Goal: Task Accomplishment & Management: Manage account settings

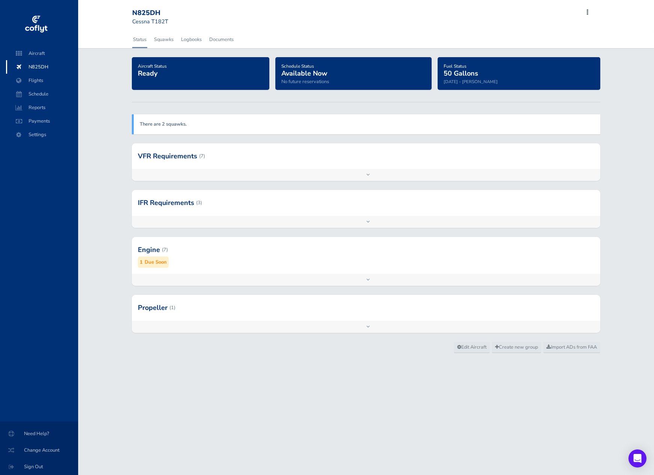
click at [174, 122] on strong "There are 2 squawks." at bounding box center [163, 124] width 47 height 7
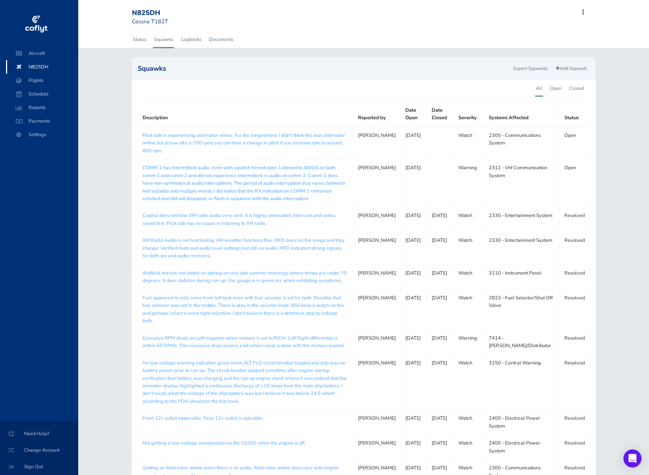
click at [205, 183] on link "COMM 1 has intermittent audio, even with squelch forced open. Listened to AWOS …" at bounding box center [243, 183] width 203 height 38
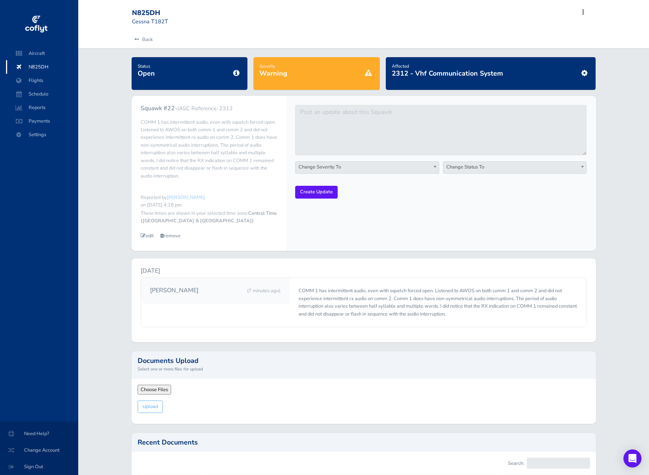
click at [147, 236] on span "edit" at bounding box center [147, 235] width 13 height 7
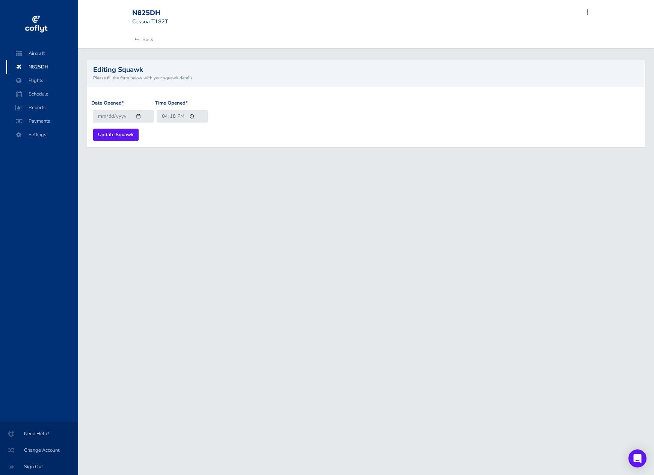
click at [195, 94] on div "Date Opened * 2025-08-23 Time Opened * 16:18 Update Squawk" at bounding box center [366, 117] width 558 height 60
click at [266, 113] on div "Date Opened * 2025-08-23 Time Opened * 16:18" at bounding box center [366, 113] width 550 height 29
click at [151, 39] on link "Back" at bounding box center [142, 39] width 21 height 17
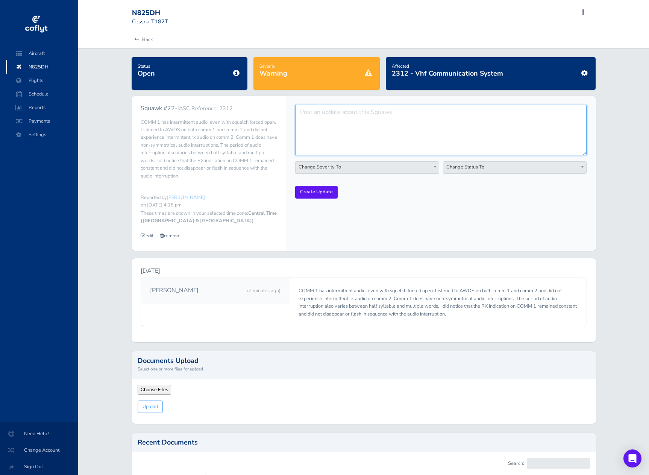
click at [327, 115] on textarea at bounding box center [440, 130] width 291 height 50
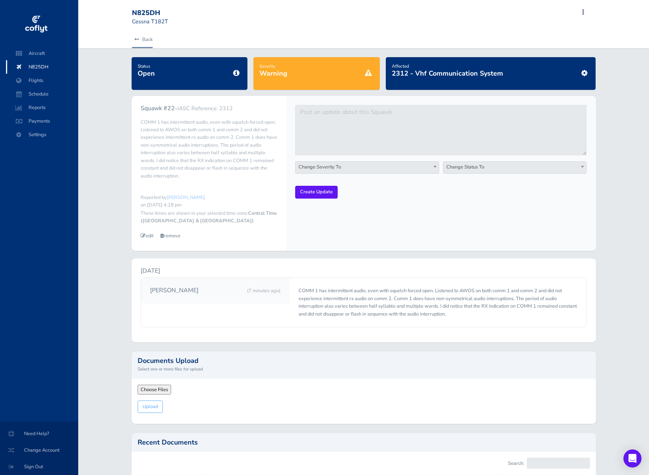
click at [144, 38] on link "Back" at bounding box center [142, 39] width 21 height 17
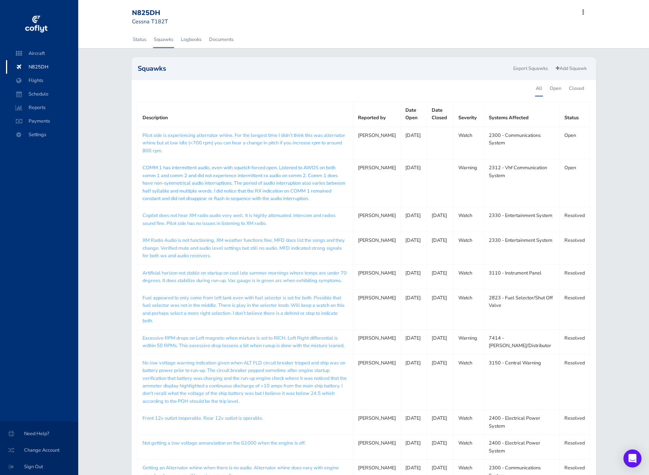
click at [219, 167] on link "COMM 1 has intermittent audio, even with squelch forced open. Listened to AWOS …" at bounding box center [243, 183] width 203 height 38
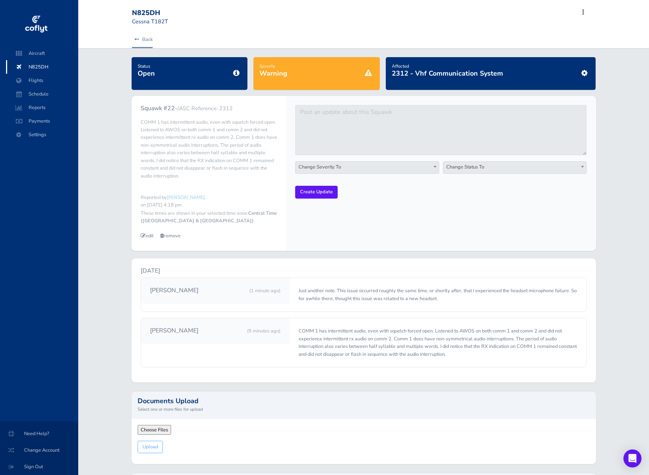
click at [145, 37] on link "Back" at bounding box center [142, 39] width 21 height 17
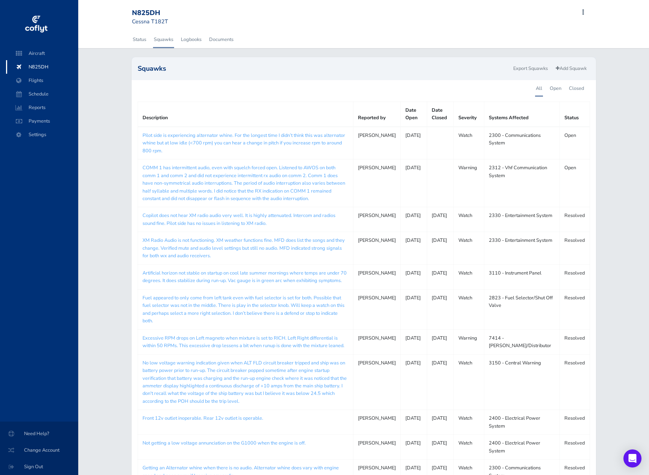
click at [41, 67] on span "N825DH" at bounding box center [42, 67] width 57 height 14
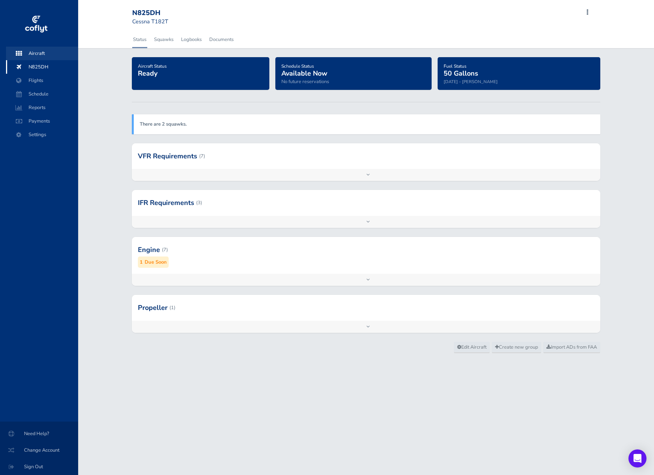
click at [41, 51] on span "Aircraft" at bounding box center [42, 54] width 57 height 14
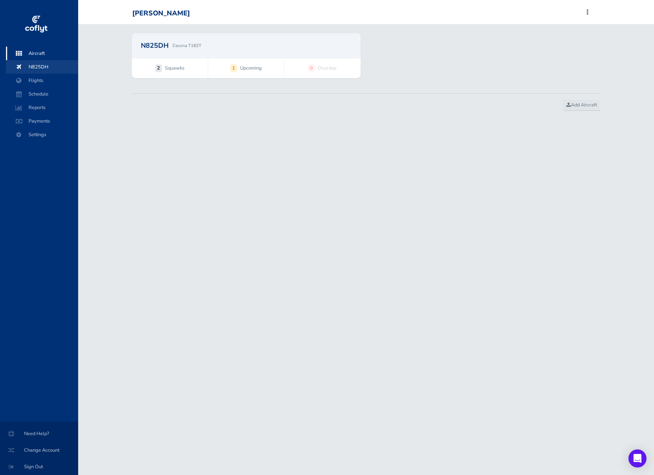
click at [37, 66] on span "N825DH" at bounding box center [42, 67] width 57 height 14
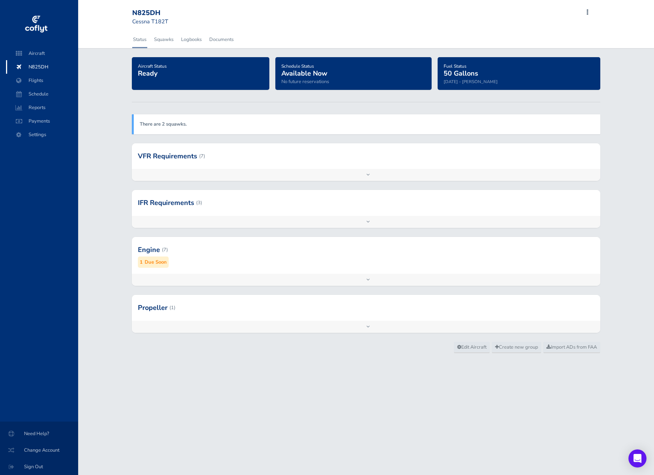
click at [368, 278] on div "Add inspection Edit" at bounding box center [366, 280] width 469 height 12
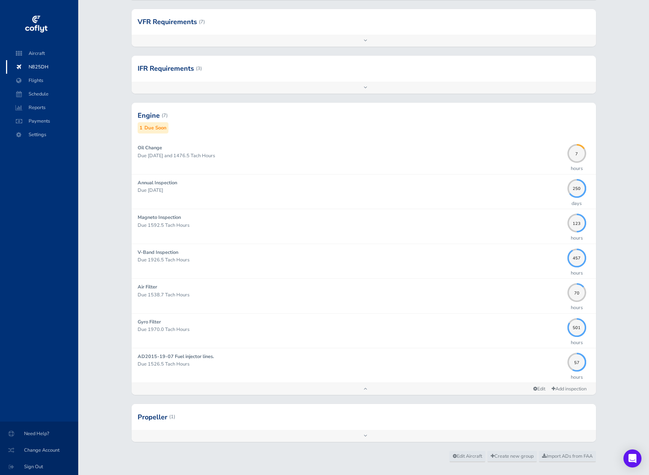
scroll to position [148, 0]
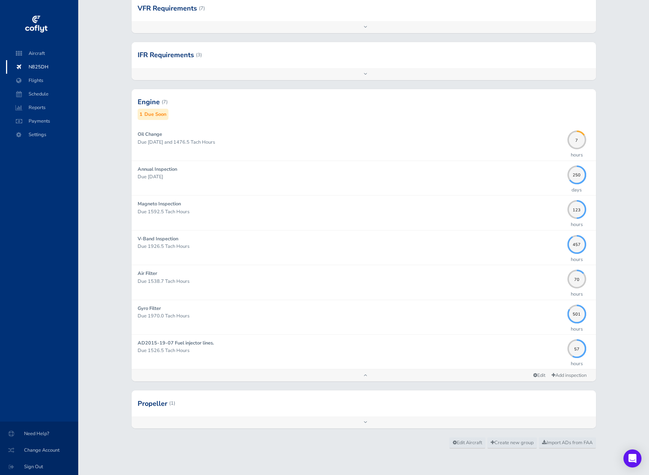
click at [364, 376] on div "Add inspection Edit" at bounding box center [364, 375] width 464 height 12
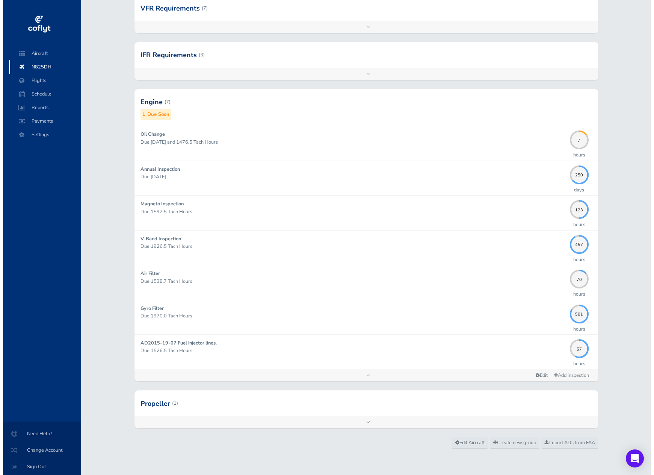
scroll to position [0, 0]
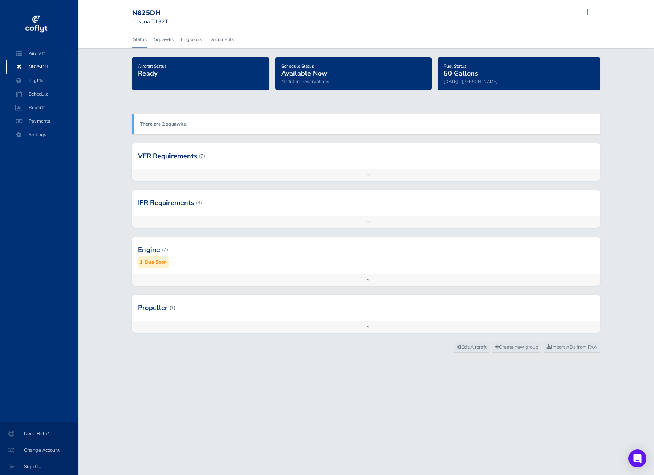
click at [588, 11] on span at bounding box center [587, 12] width 9 height 11
click at [91, 150] on div "Aircraft Status Ready Schedule Status Available Now No future reservations Fuel…" at bounding box center [366, 199] width 576 height 284
click at [40, 81] on span "Flights" at bounding box center [42, 81] width 57 height 14
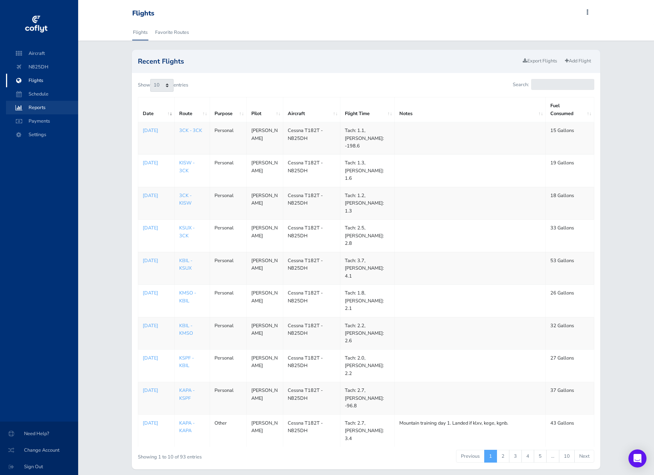
click at [40, 104] on span "Reports" at bounding box center [42, 108] width 57 height 14
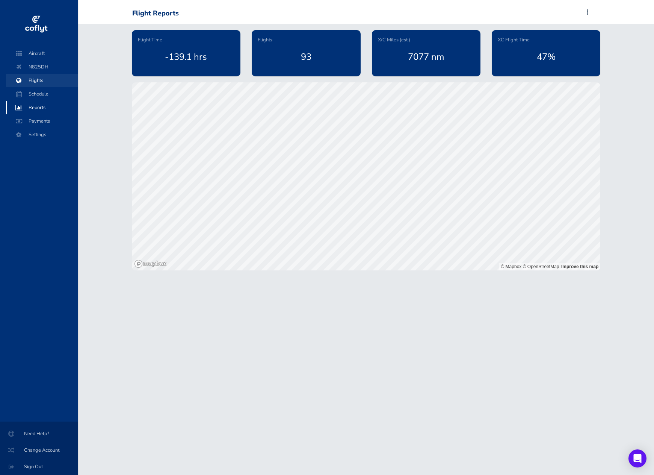
click at [43, 82] on span "Flights" at bounding box center [42, 81] width 57 height 14
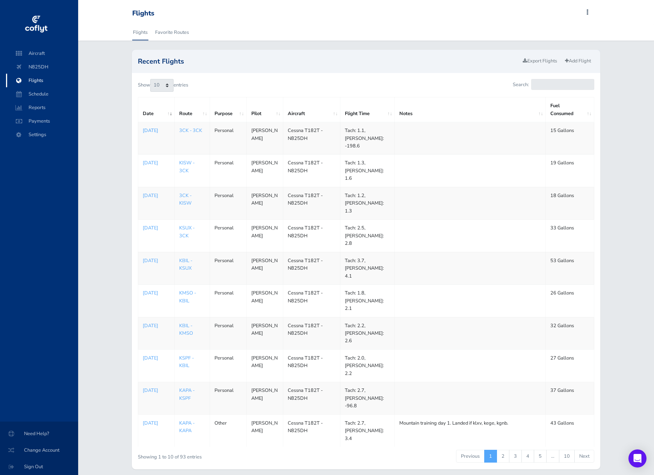
click at [152, 134] on p "[DATE]" at bounding box center [156, 131] width 27 height 8
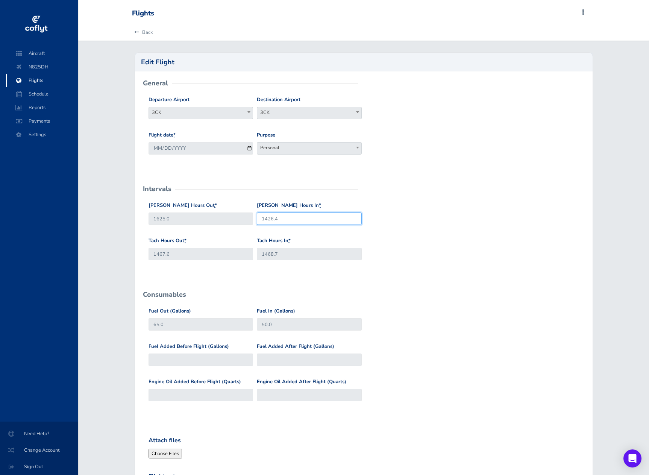
click at [267, 218] on input "1426.4" at bounding box center [309, 218] width 105 height 12
type input "1626.4"
click at [409, 236] on div "[PERSON_NAME] Hours Out * 1625.0 [PERSON_NAME] Hours In * 1626.4" at bounding box center [364, 218] width 434 height 35
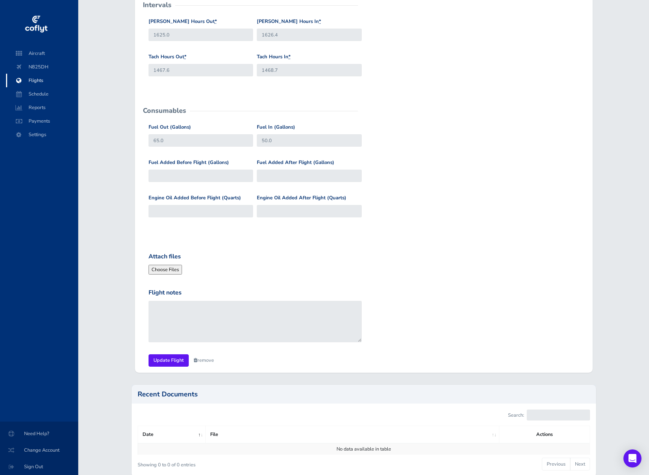
scroll to position [188, 0]
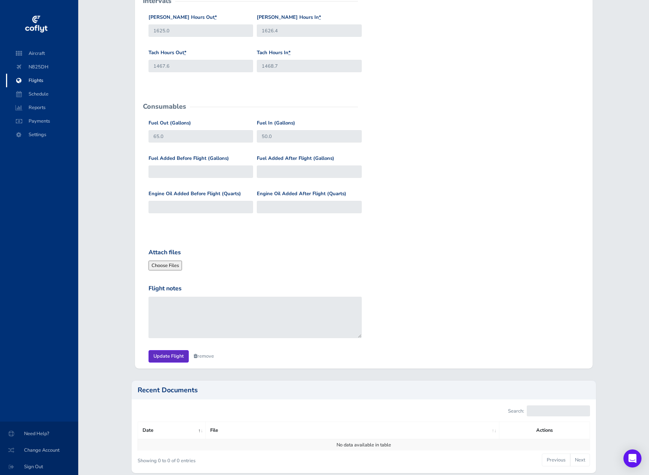
click at [174, 355] on input "Update Flight" at bounding box center [168, 356] width 40 height 12
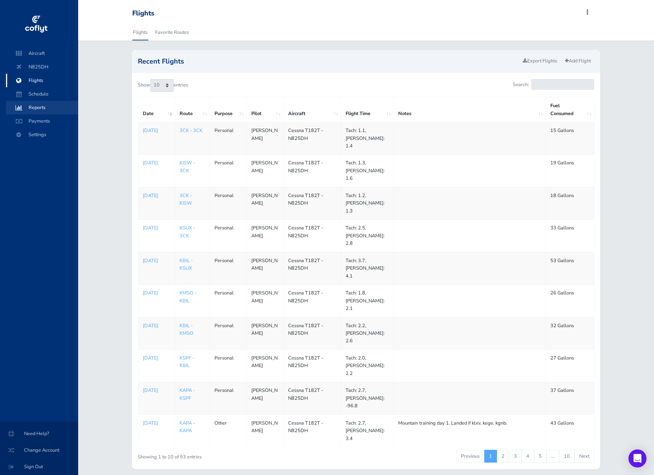
click at [40, 107] on span "Reports" at bounding box center [42, 108] width 57 height 14
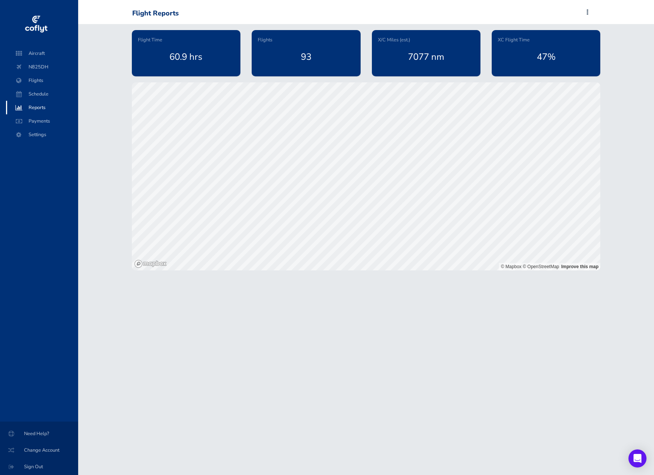
click at [40, 107] on span "Reports" at bounding box center [42, 108] width 57 height 14
click at [41, 81] on span "Flights" at bounding box center [42, 81] width 57 height 14
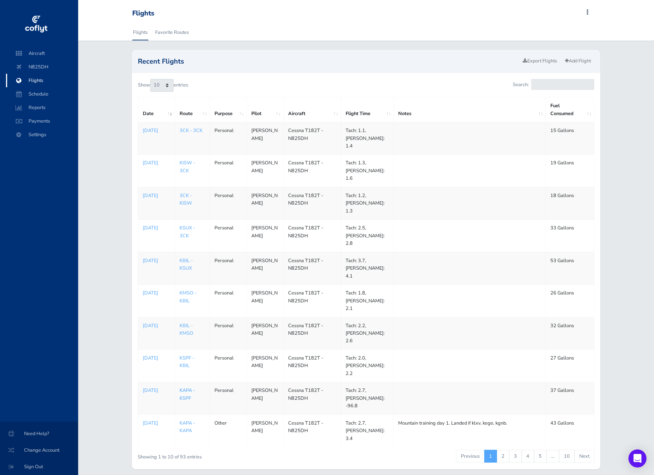
click at [186, 387] on link "KAPA - KSPF" at bounding box center [187, 394] width 15 height 14
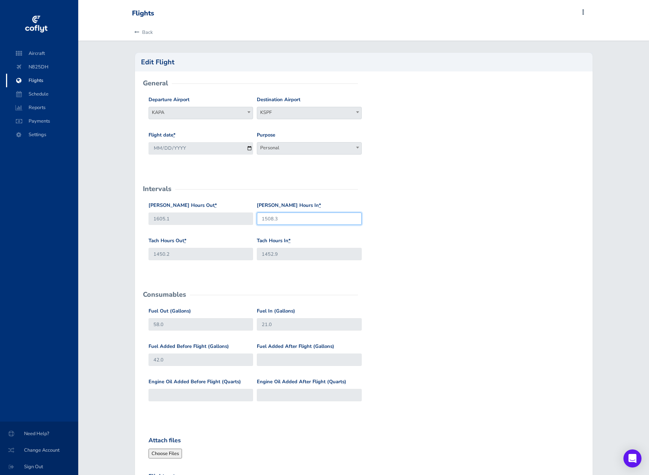
click at [265, 219] on input "1508.3" at bounding box center [309, 218] width 105 height 12
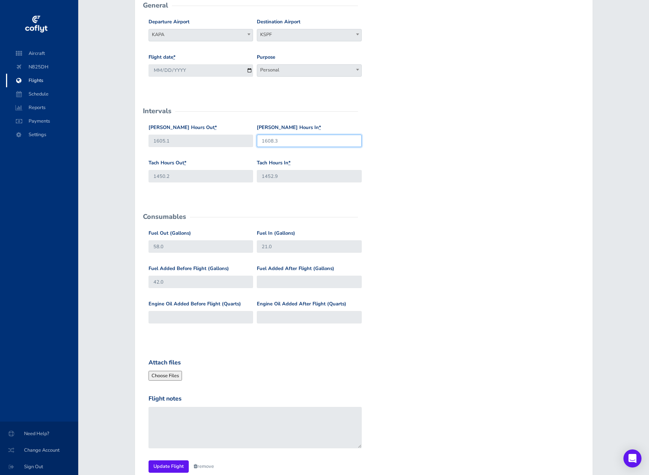
scroll to position [150, 0]
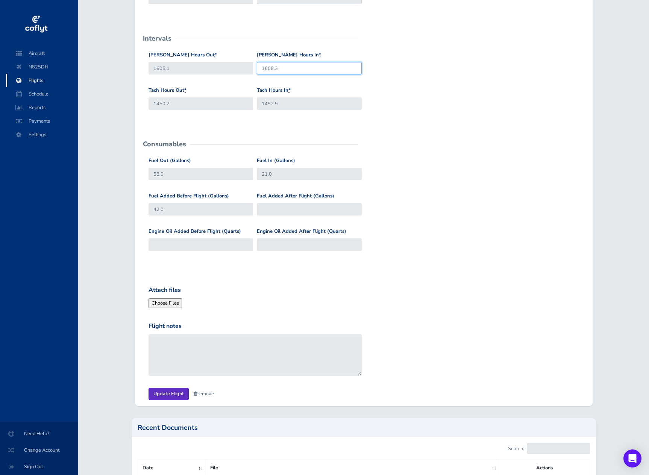
type input "1608.3"
click at [169, 395] on input "Update Flight" at bounding box center [168, 393] width 40 height 12
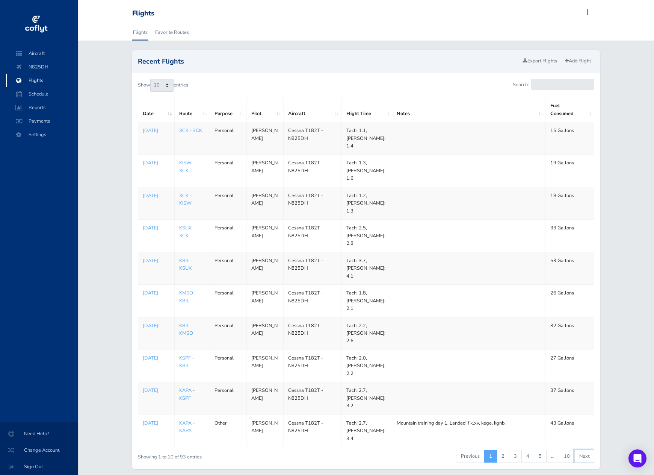
click at [586, 449] on link "Next" at bounding box center [585, 455] width 20 height 13
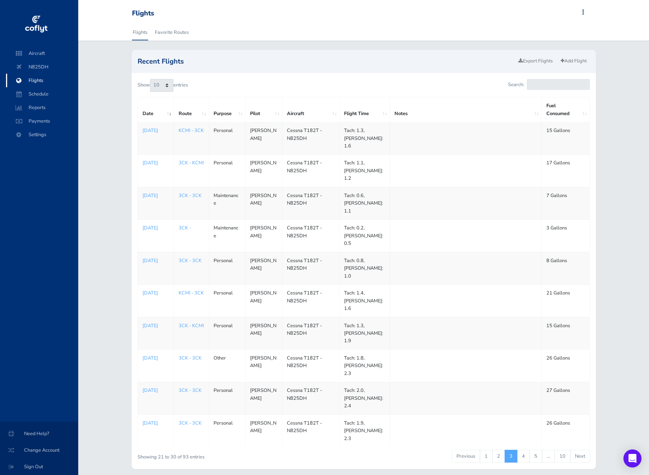
click at [581, 449] on link "Next" at bounding box center [580, 455] width 20 height 13
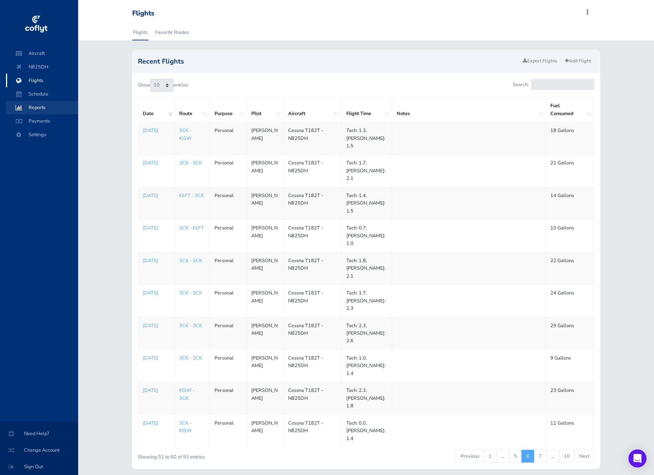
click at [34, 109] on span "Reports" at bounding box center [42, 108] width 57 height 14
